Goal: Connect with others: Connect with others

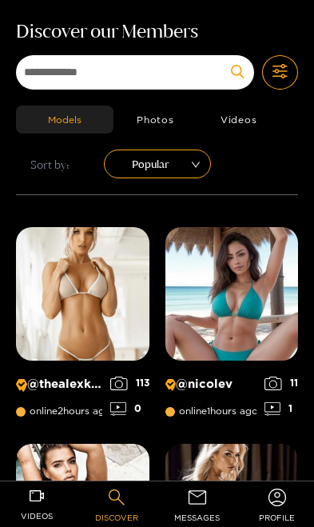
click at [209, 505] on link "messages" at bounding box center [197, 506] width 67 height 41
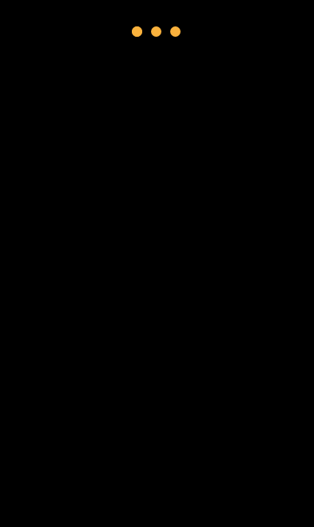
scroll to position [42, 0]
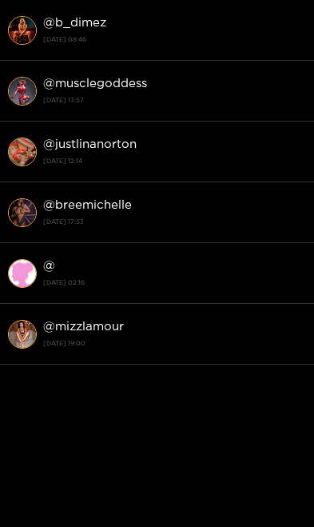
click at [180, 40] on strong "[DATE] 08:46" at bounding box center [174, 39] width 263 height 14
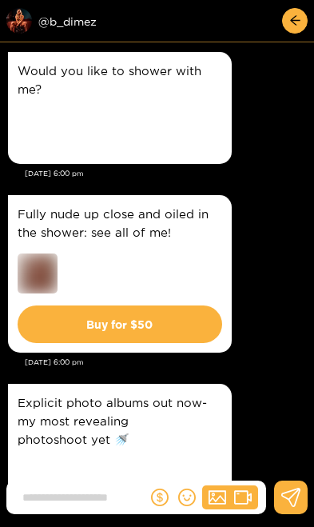
scroll to position [3664, 0]
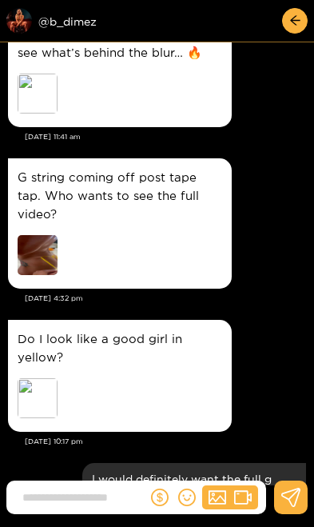
click at [61, 19] on div "Preview @ b_dimez" at bounding box center [95, 21] width 179 height 26
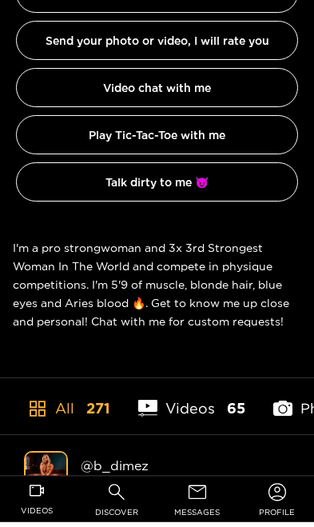
scroll to position [365, 0]
